Goal: Information Seeking & Learning: Check status

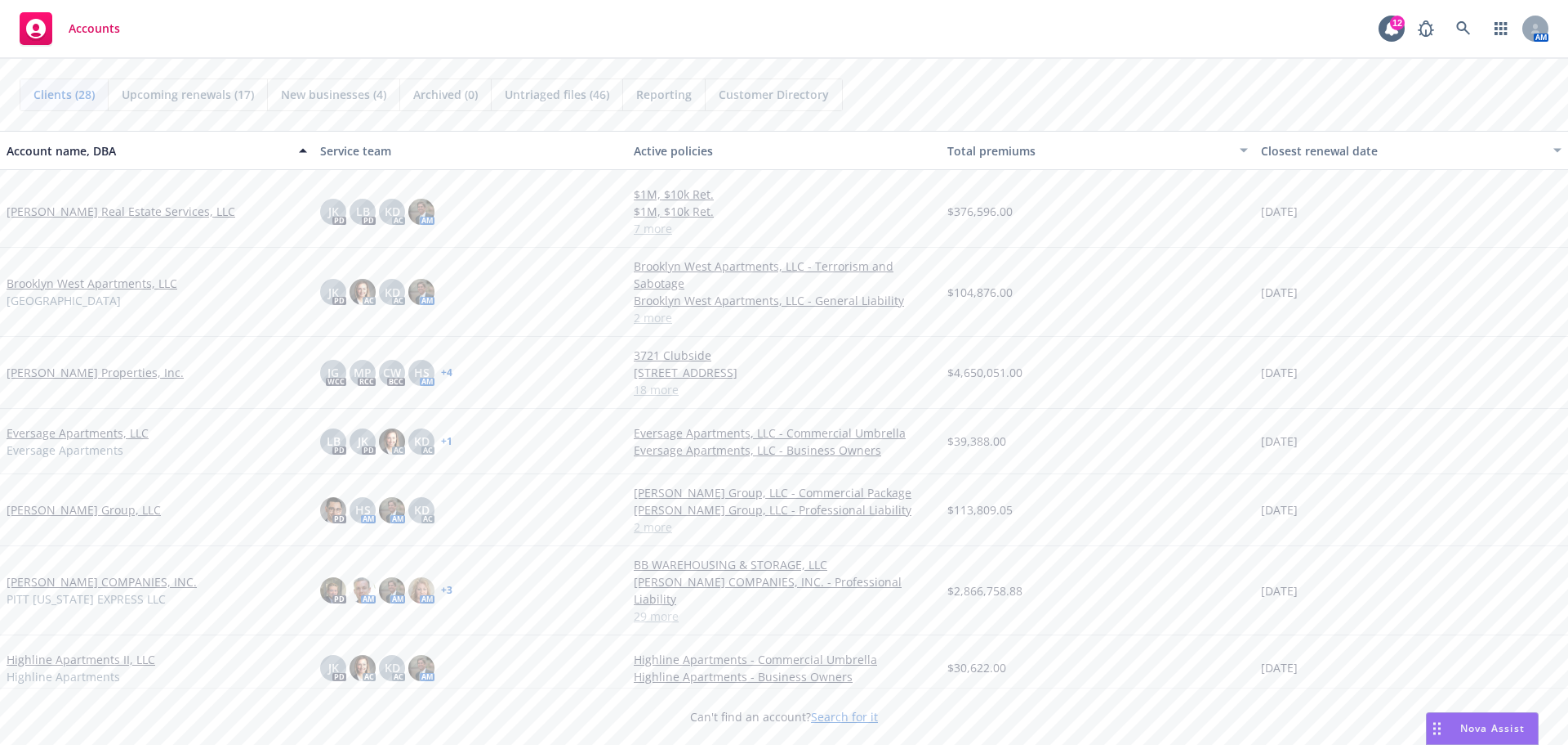
scroll to position [408, 0]
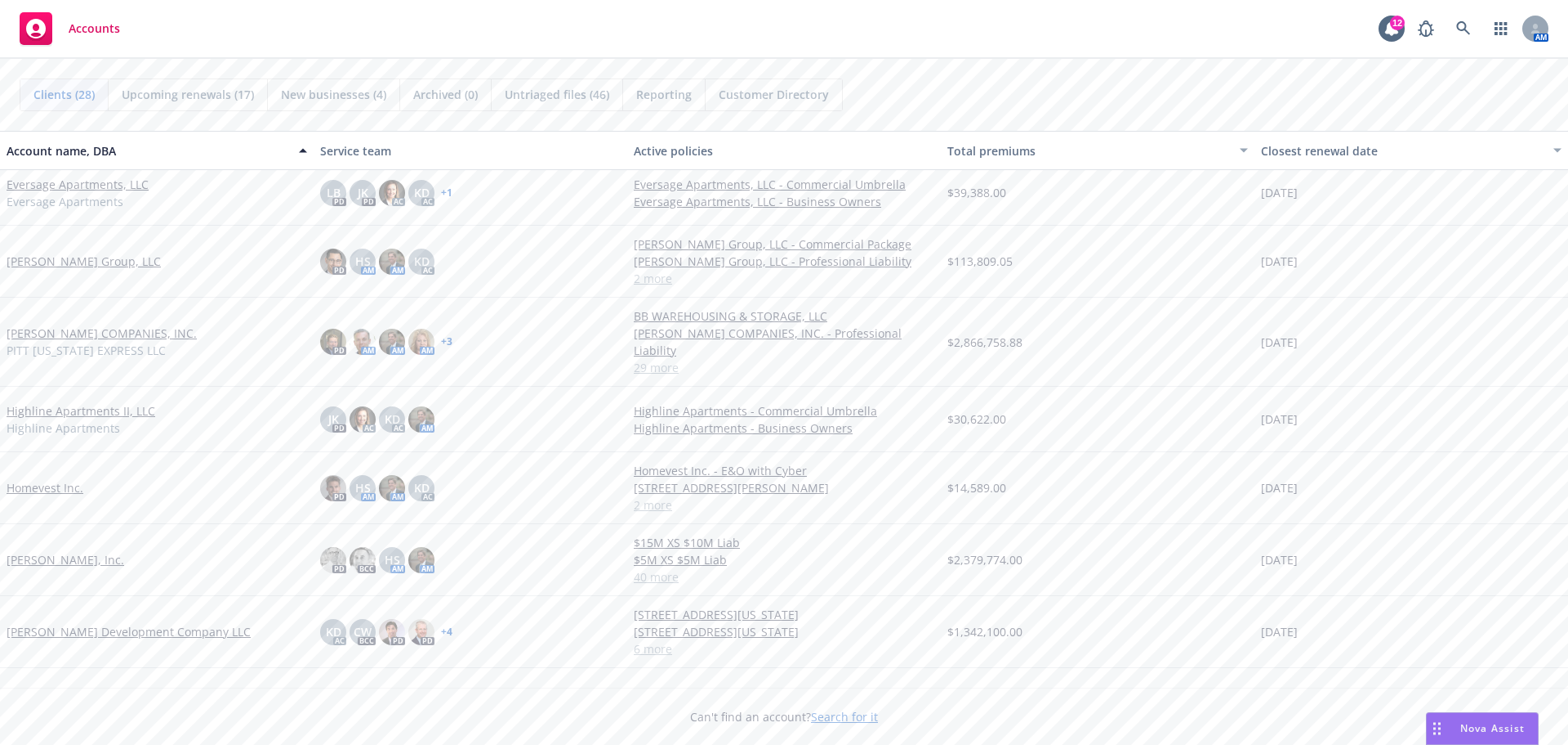
click at [79, 623] on link "[PERSON_NAME] Development Company LLC" at bounding box center [128, 632] width 244 height 18
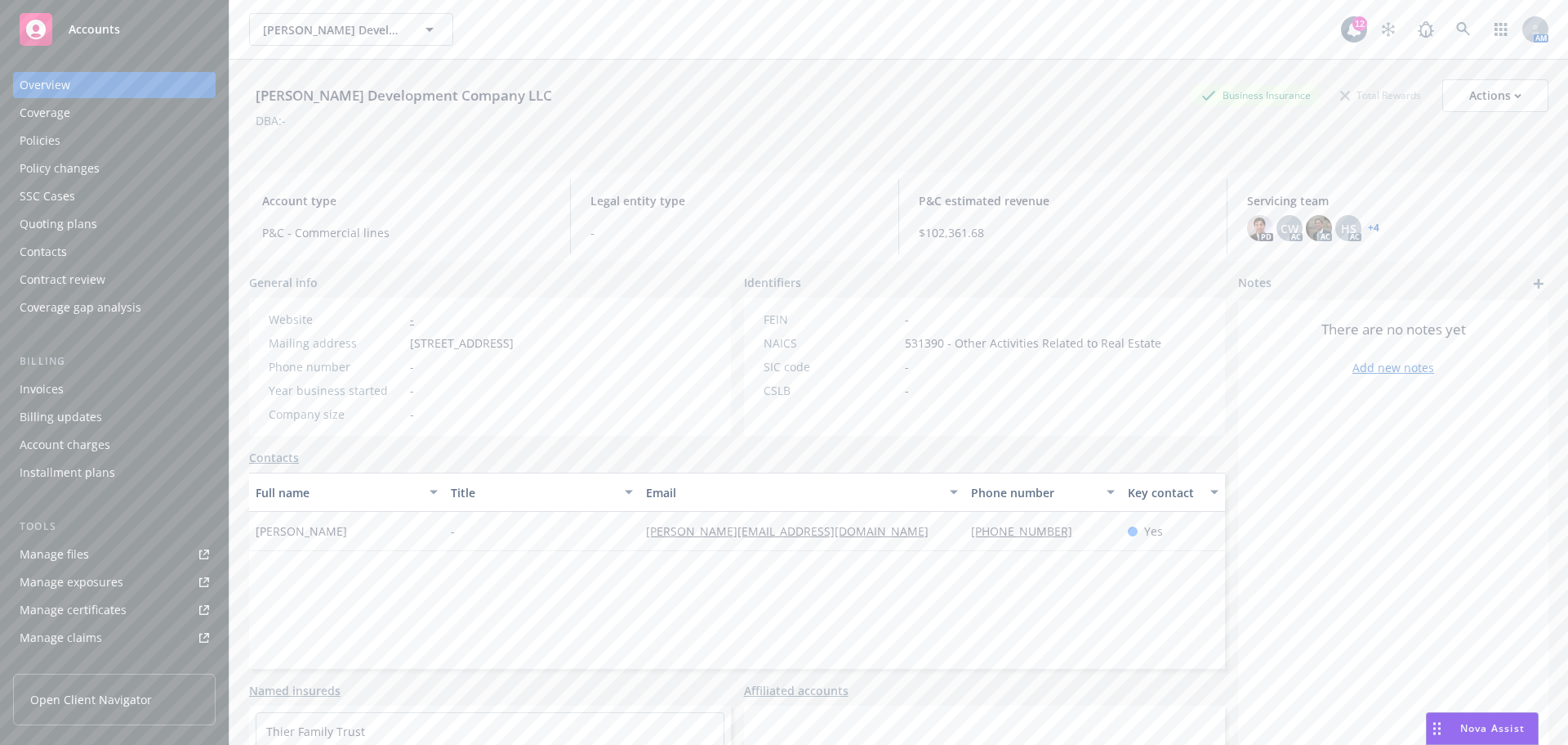
click at [76, 146] on div "Policies" at bounding box center [114, 140] width 189 height 26
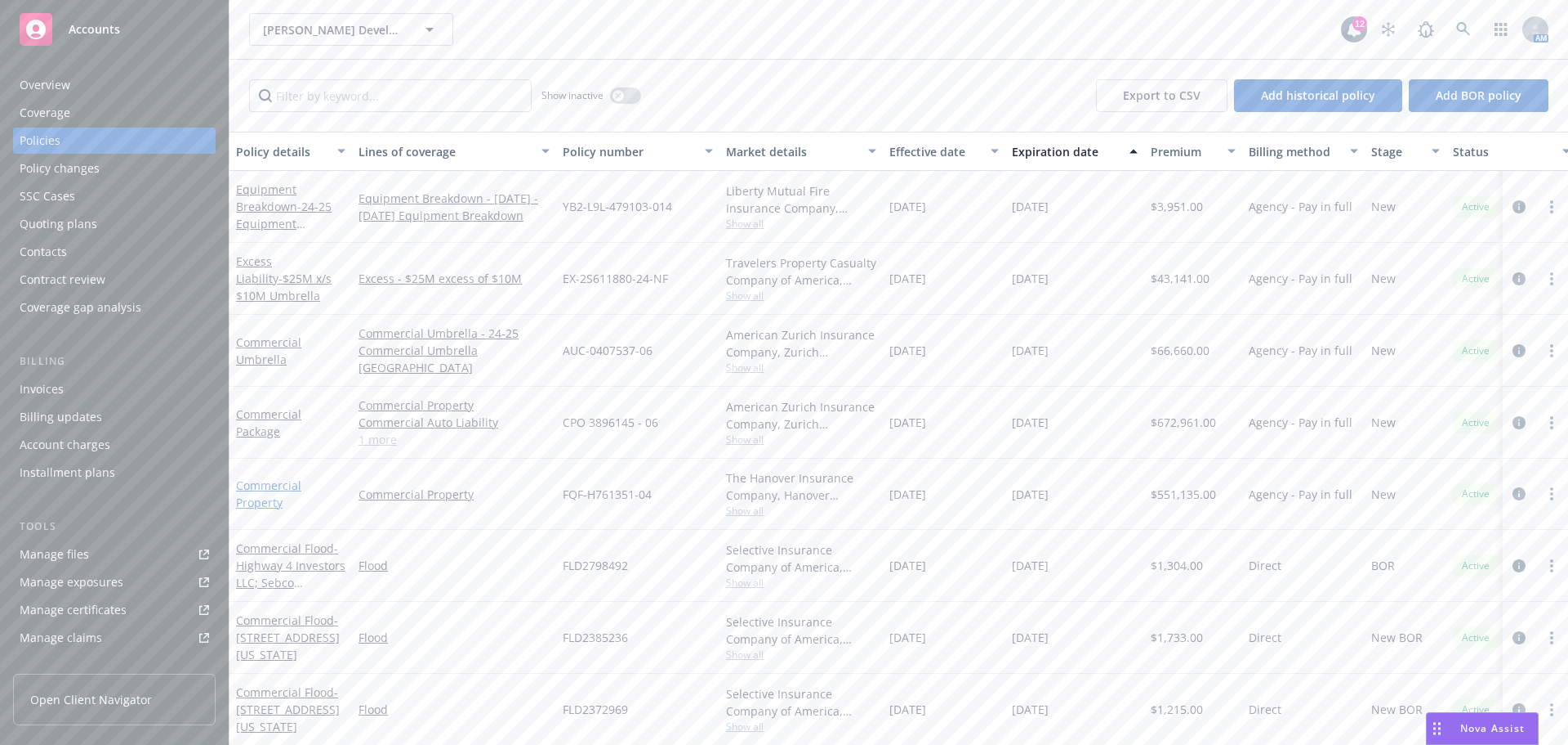
click at [263, 485] on link "Commercial Property" at bounding box center [269, 493] width 66 height 32
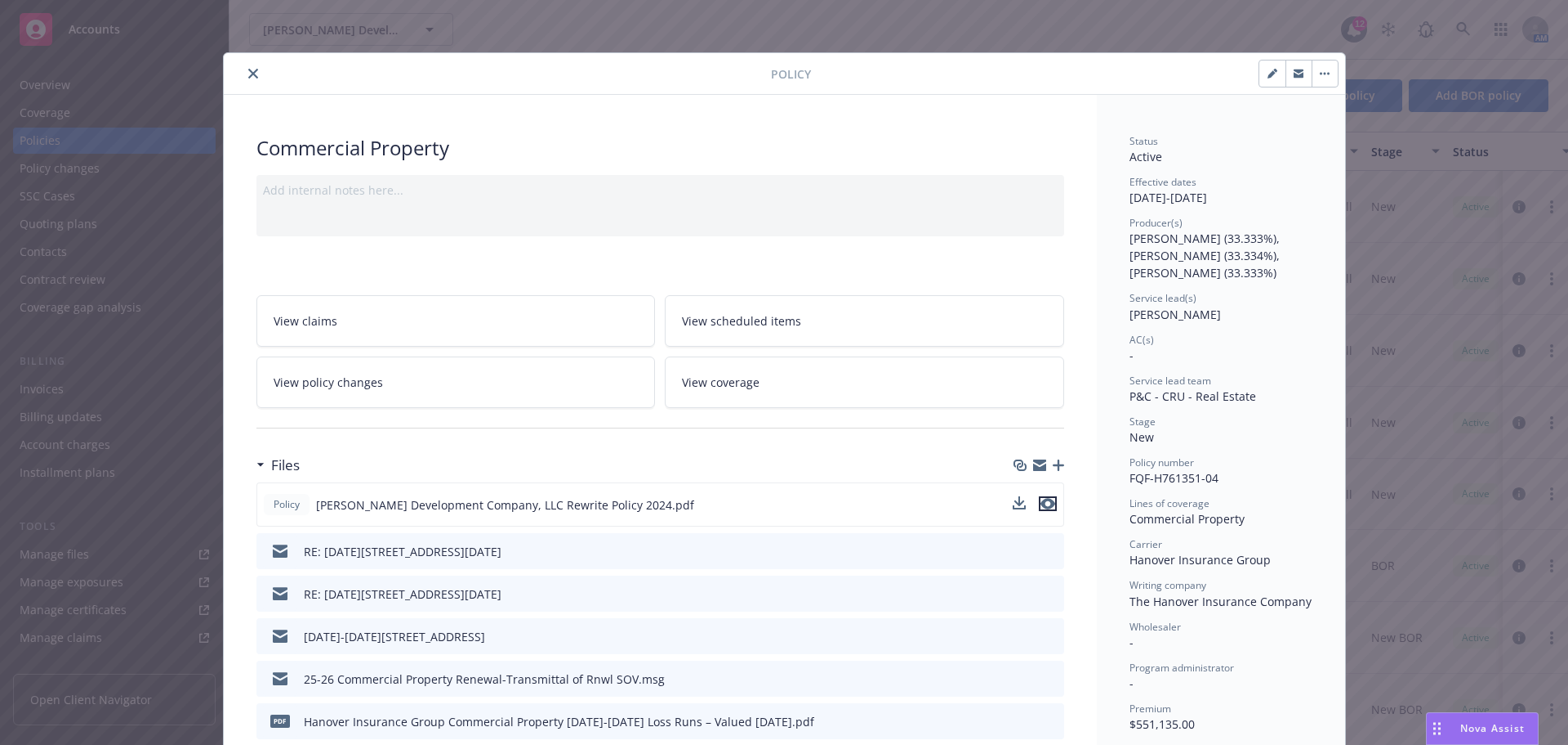
click at [1042, 503] on icon "preview file" at bounding box center [1048, 503] width 15 height 11
click at [248, 68] on icon "close" at bounding box center [252, 73] width 10 height 10
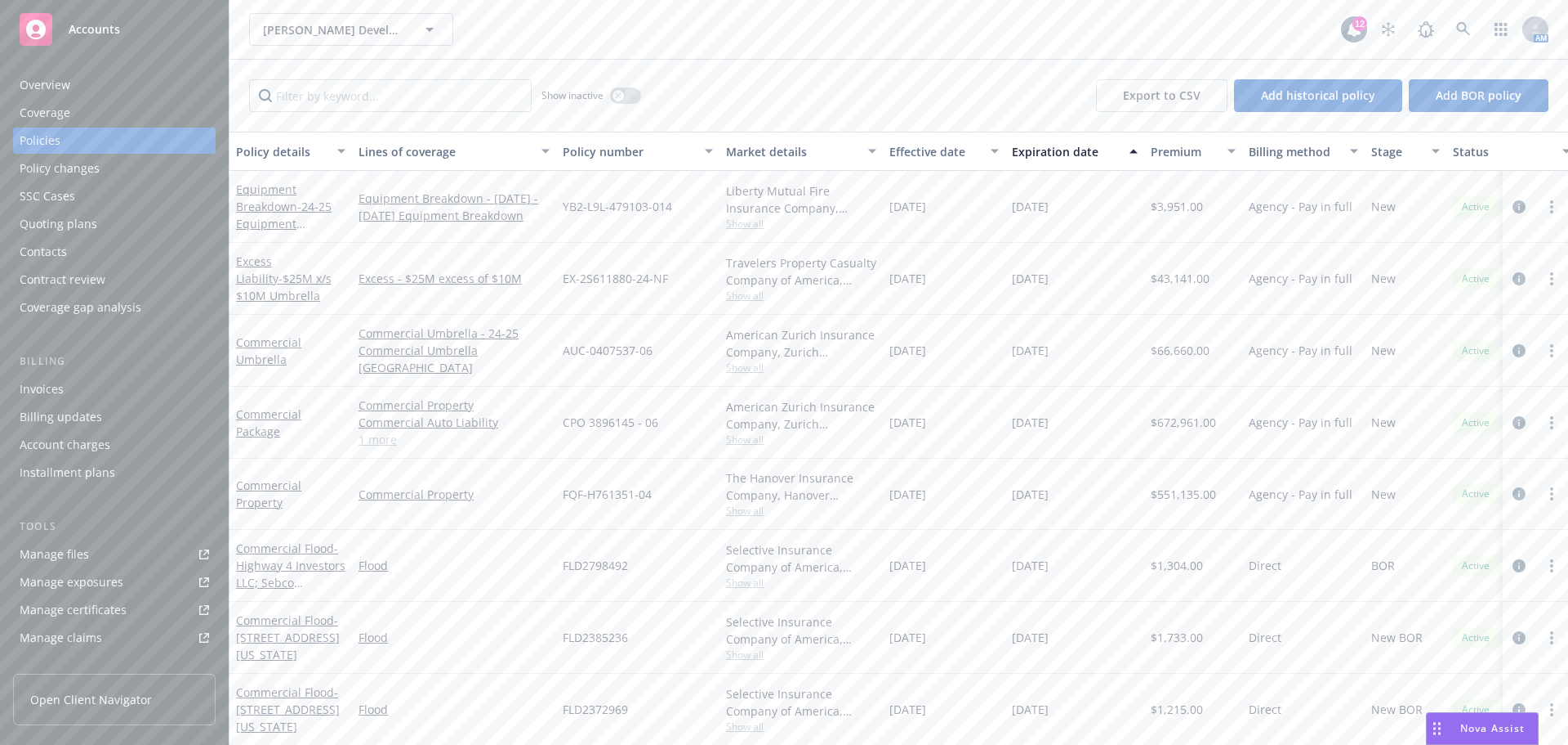
click at [112, 218] on div "Quoting plans" at bounding box center [114, 224] width 189 height 26
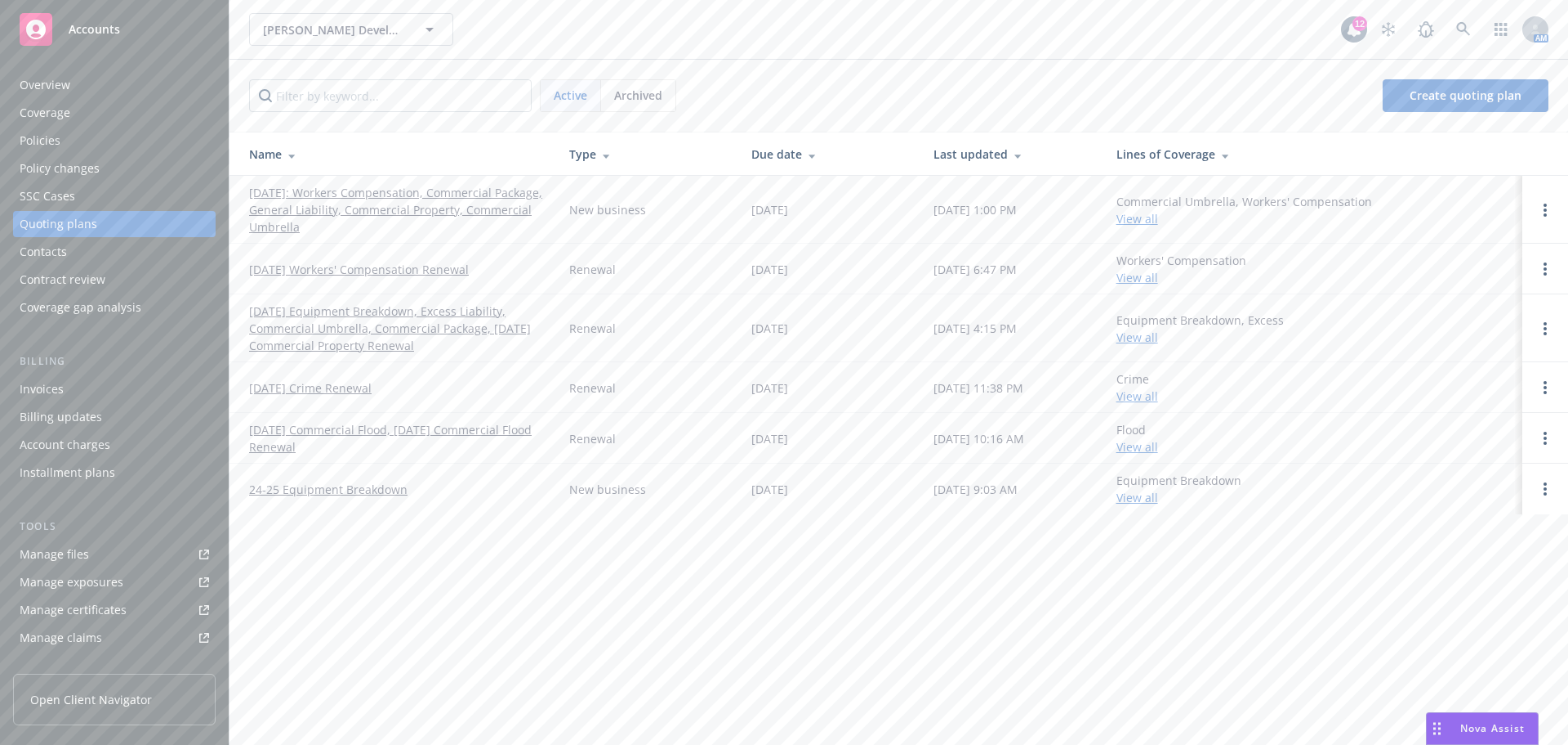
click at [347, 311] on link "[DATE] Equipment Breakdown, Excess Liability, Commercial Umbrella, Commercial P…" at bounding box center [396, 328] width 294 height 52
